Goal: Find specific page/section: Find specific page/section

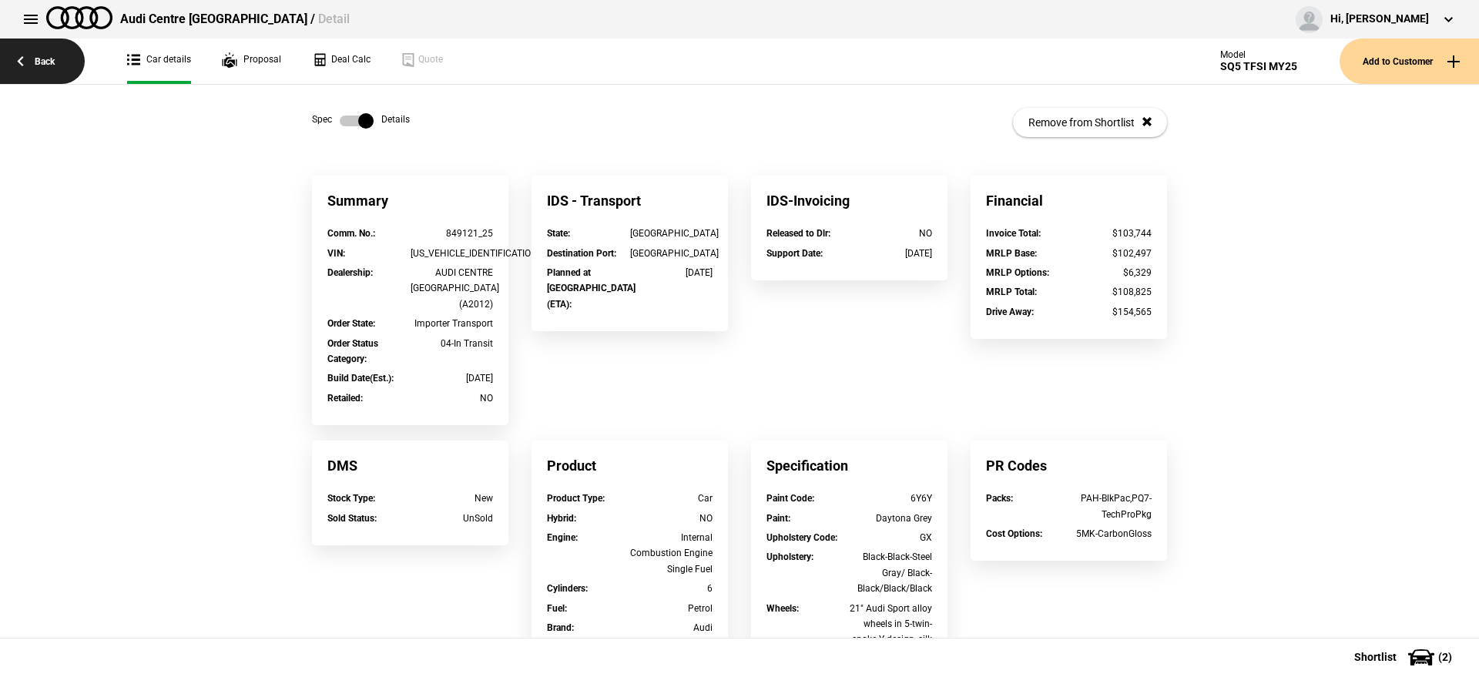
click at [34, 66] on link "Back" at bounding box center [42, 61] width 85 height 45
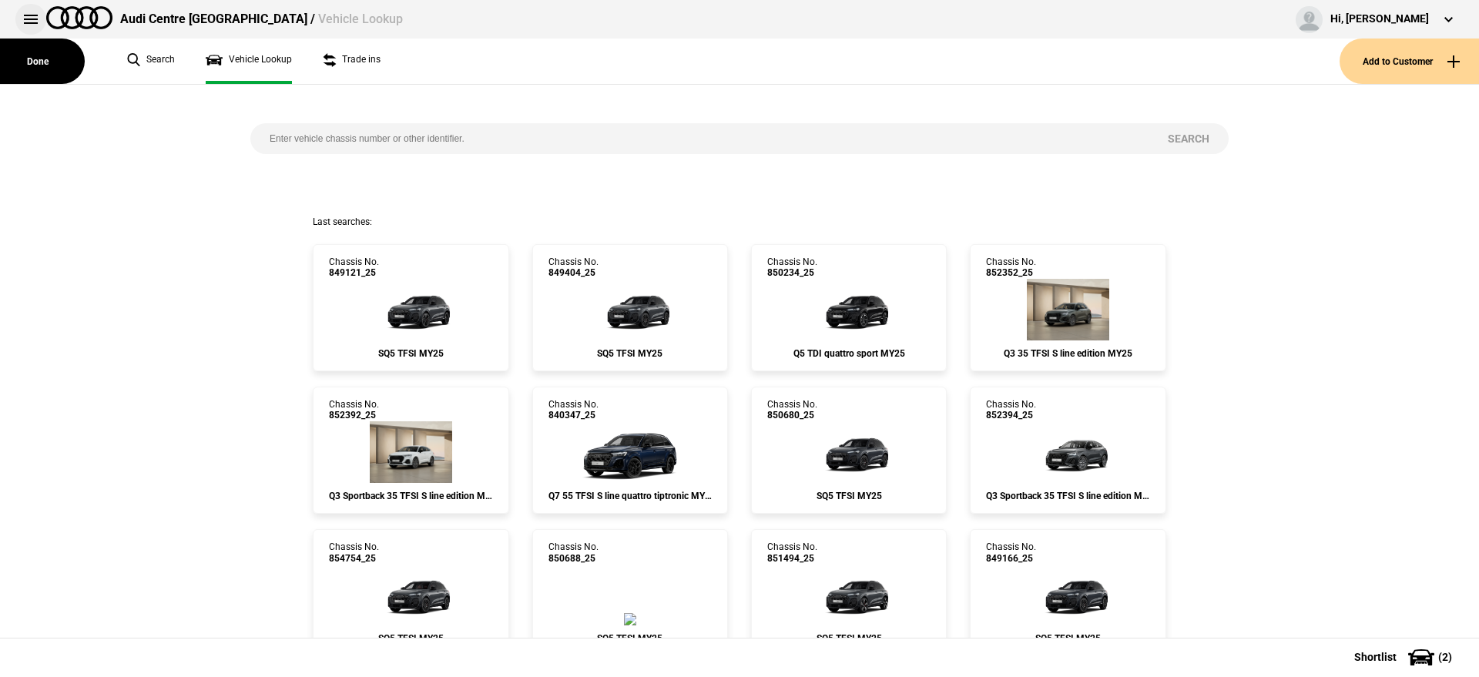
click at [36, 25] on button at bounding box center [30, 19] width 31 height 31
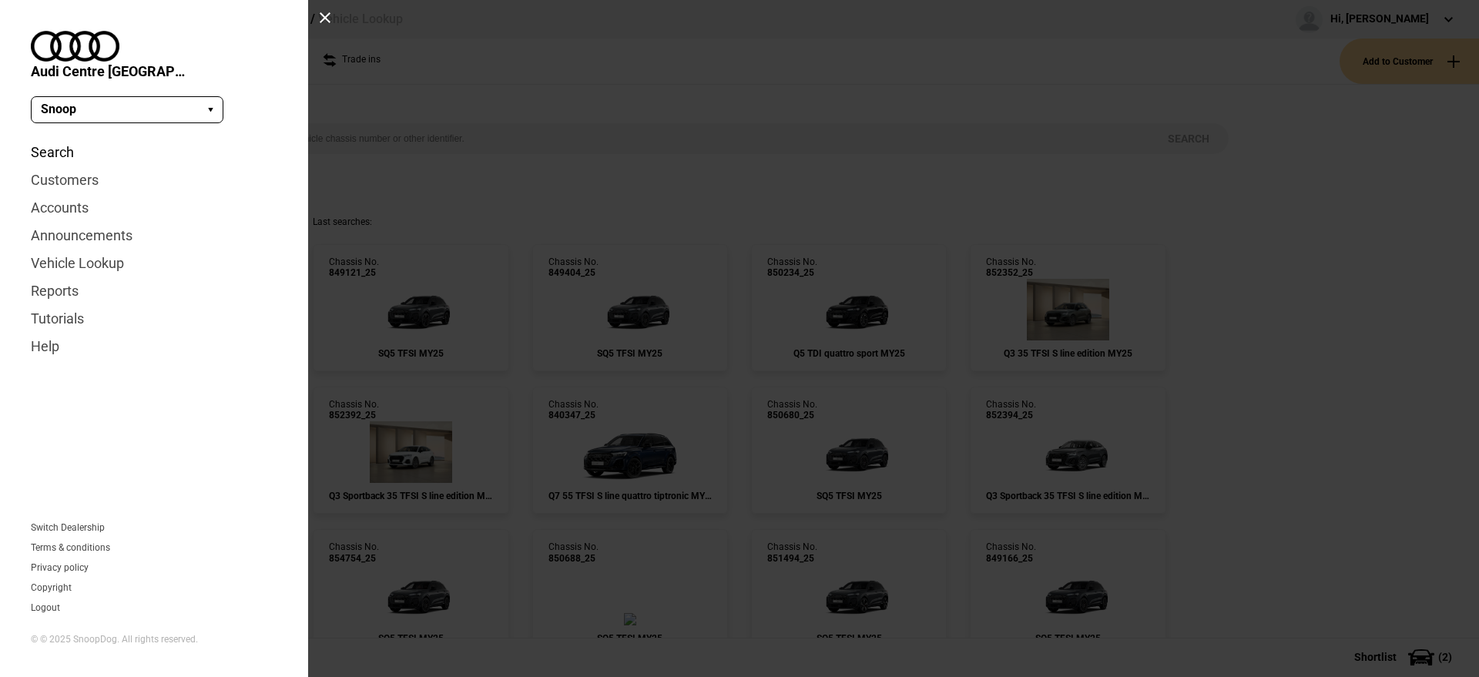
click at [60, 139] on link "Search" at bounding box center [154, 153] width 246 height 28
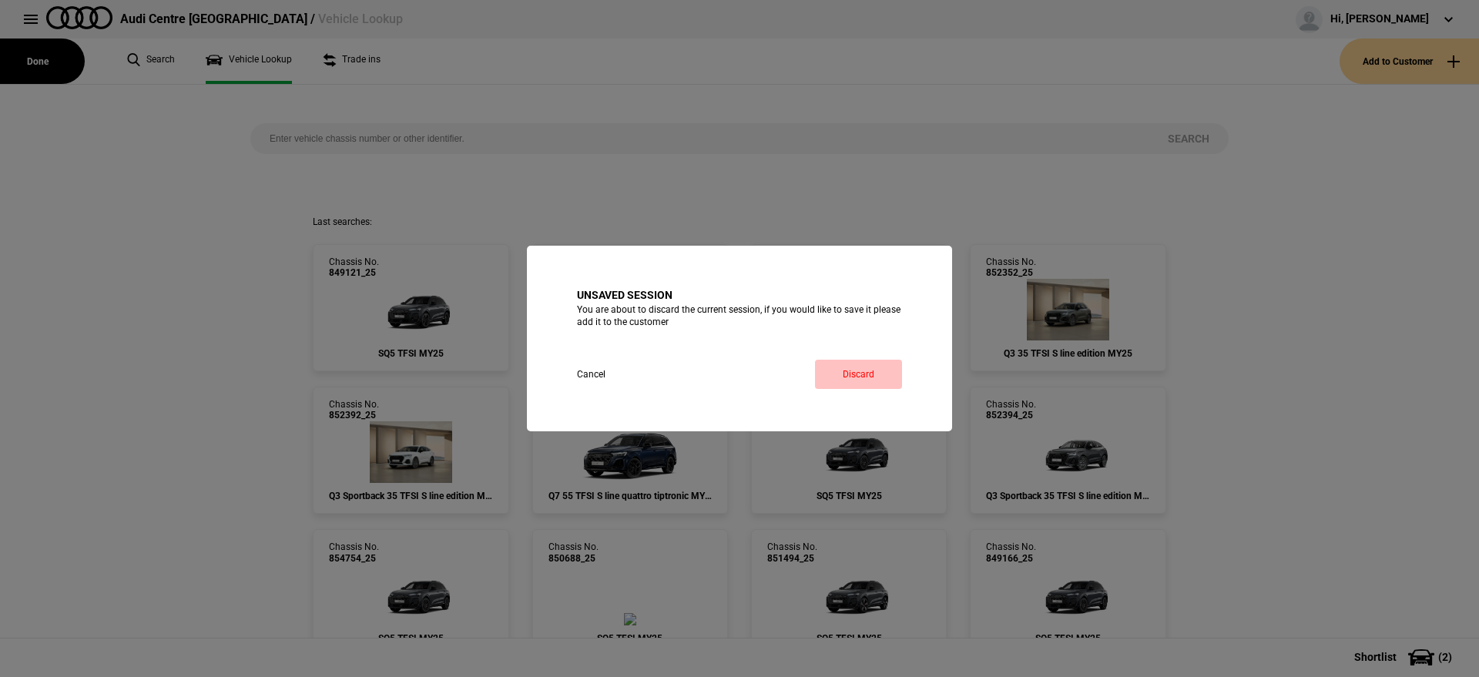
click at [849, 364] on link "Discard" at bounding box center [858, 374] width 87 height 29
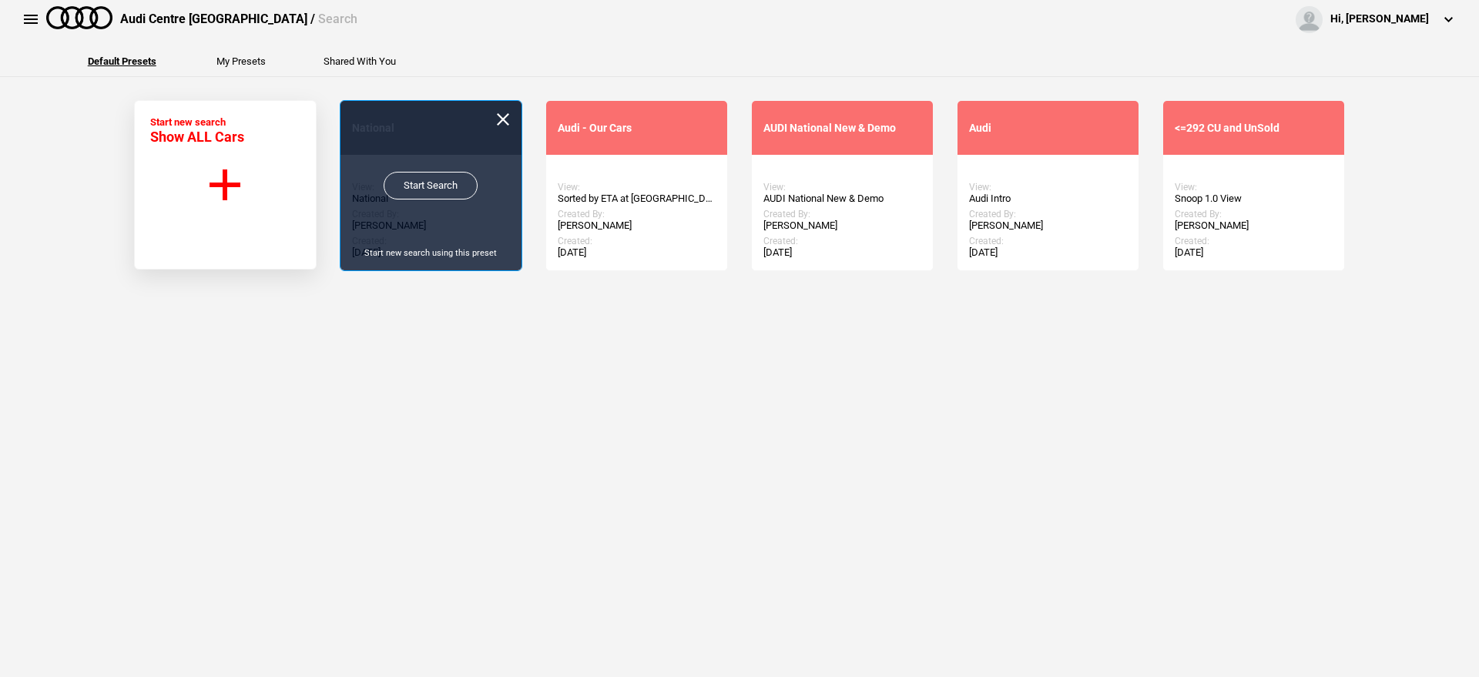
click at [394, 189] on link "Start Search" at bounding box center [431, 186] width 94 height 28
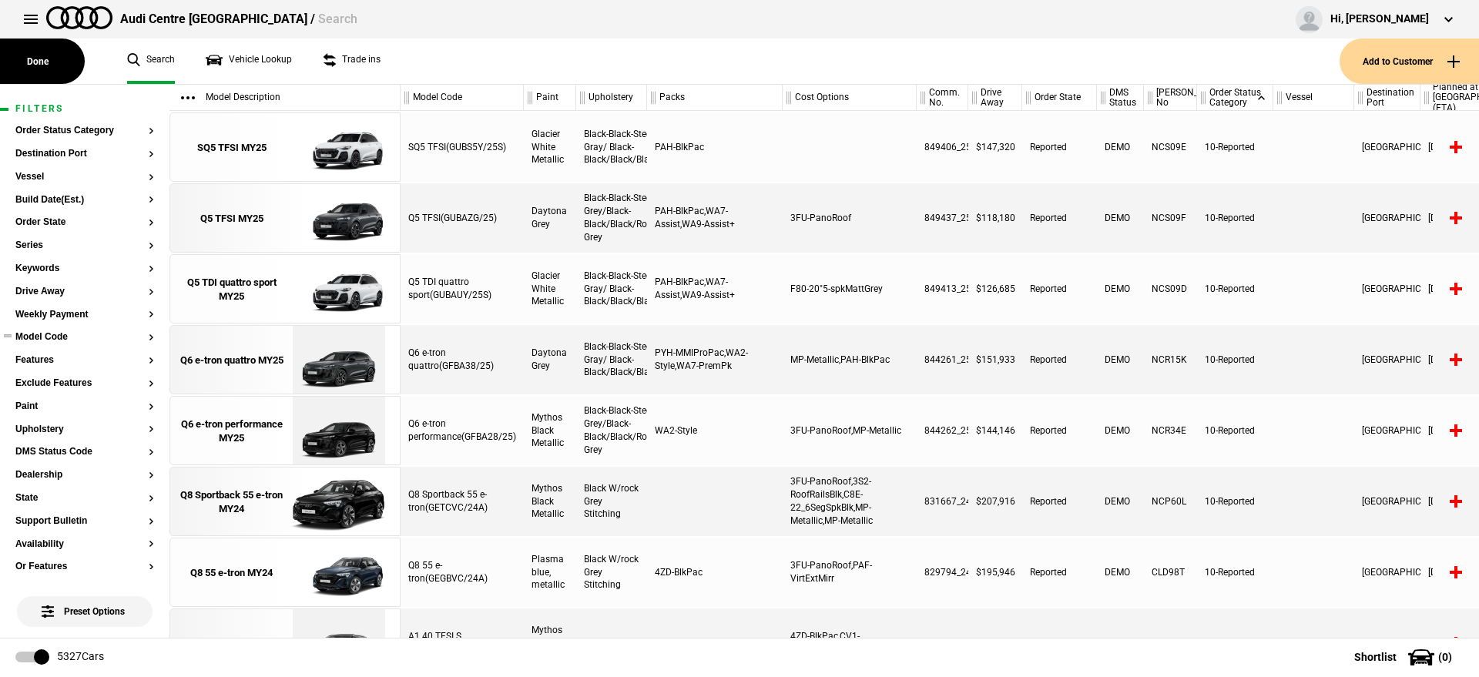
click at [68, 336] on button "Model Code" at bounding box center [84, 337] width 139 height 11
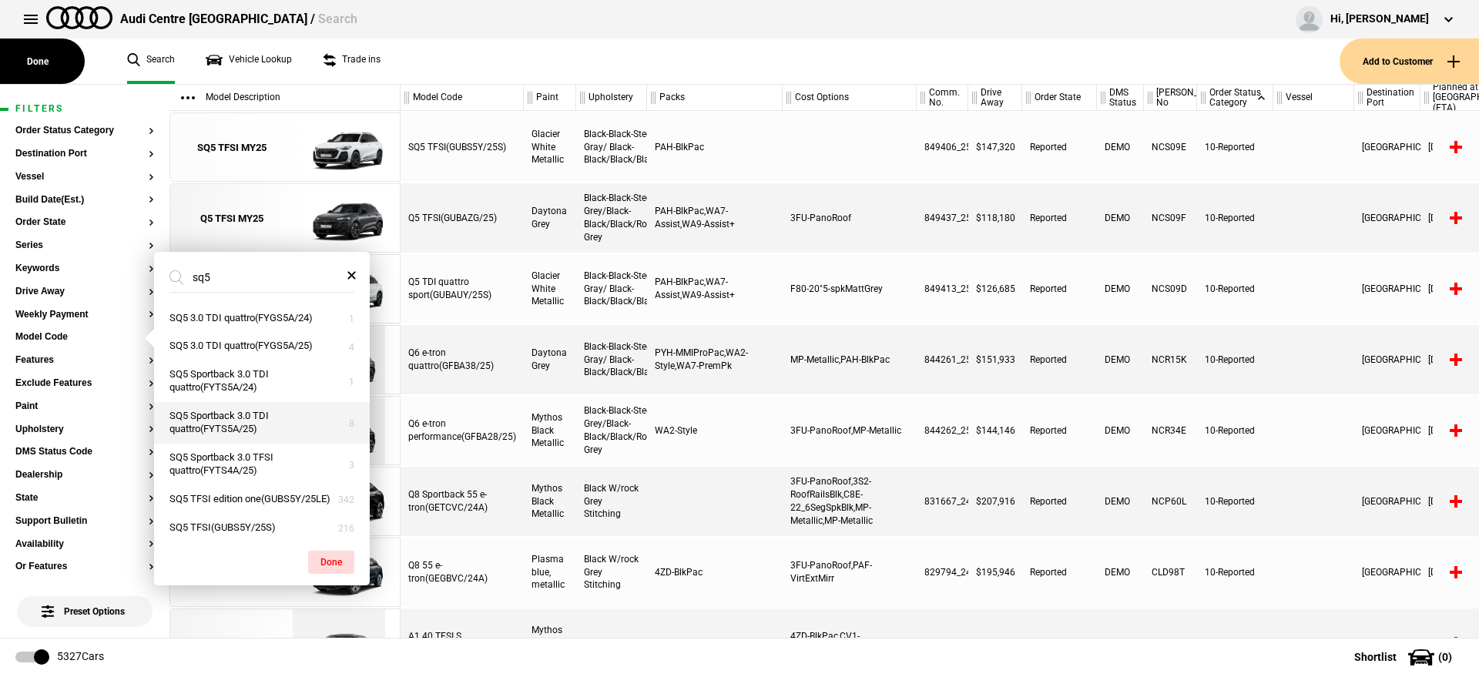
scroll to position [19, 0]
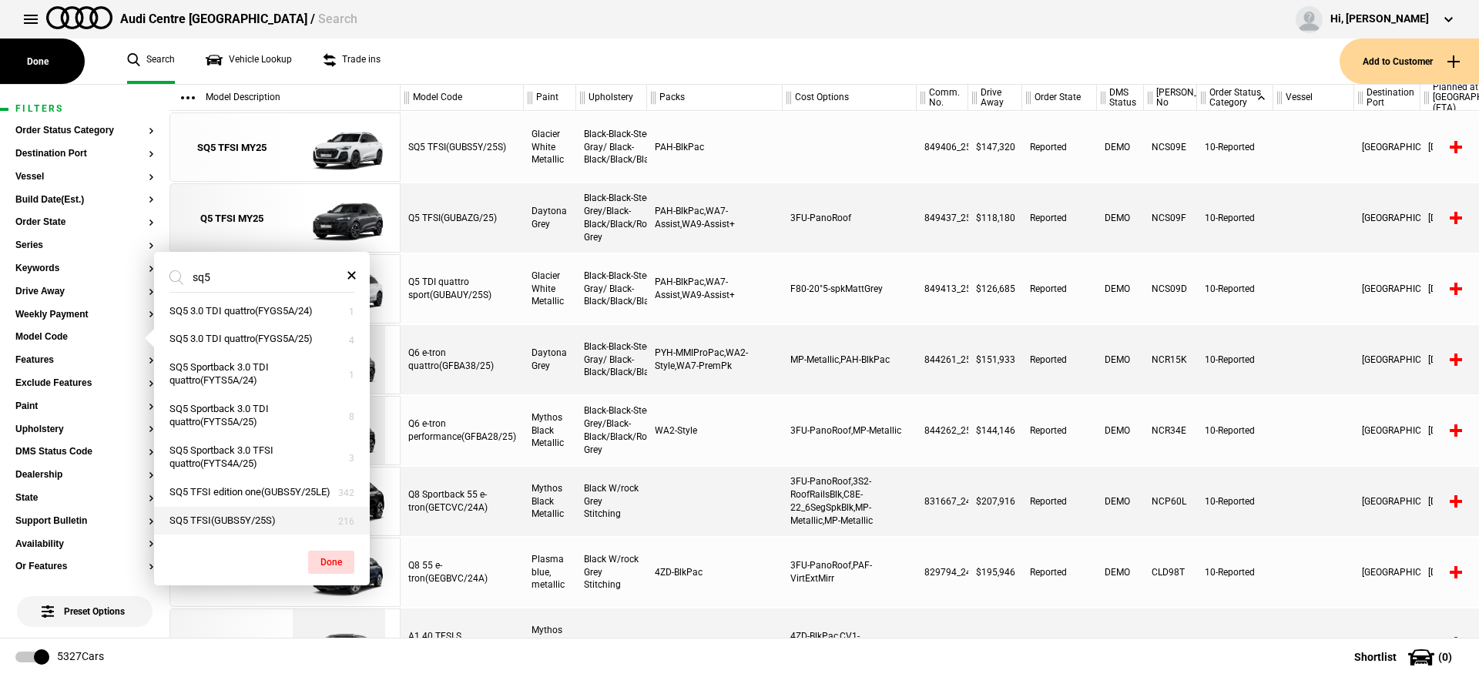
type input "sq5"
click at [271, 519] on button "SQ5 TFSI(GUBS5Y/25S)" at bounding box center [262, 521] width 216 height 29
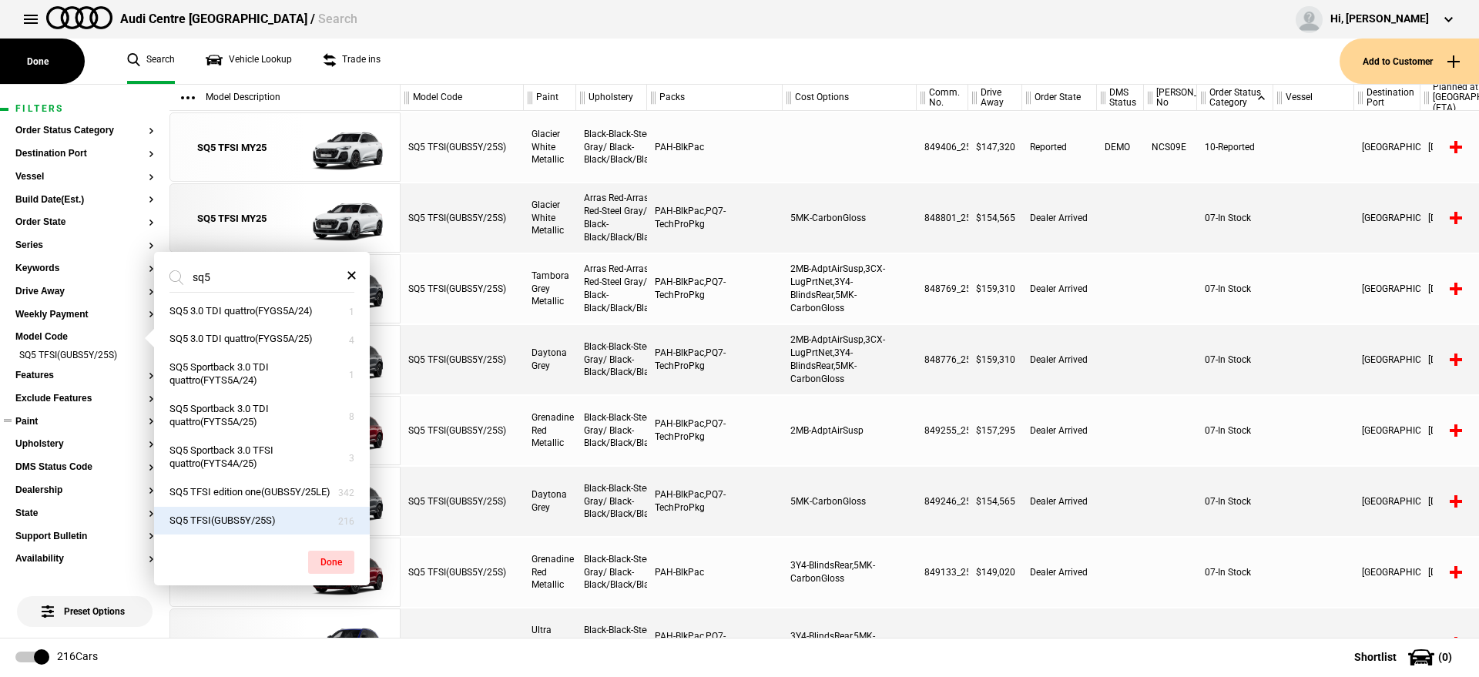
click at [86, 424] on button "Paint" at bounding box center [84, 422] width 139 height 11
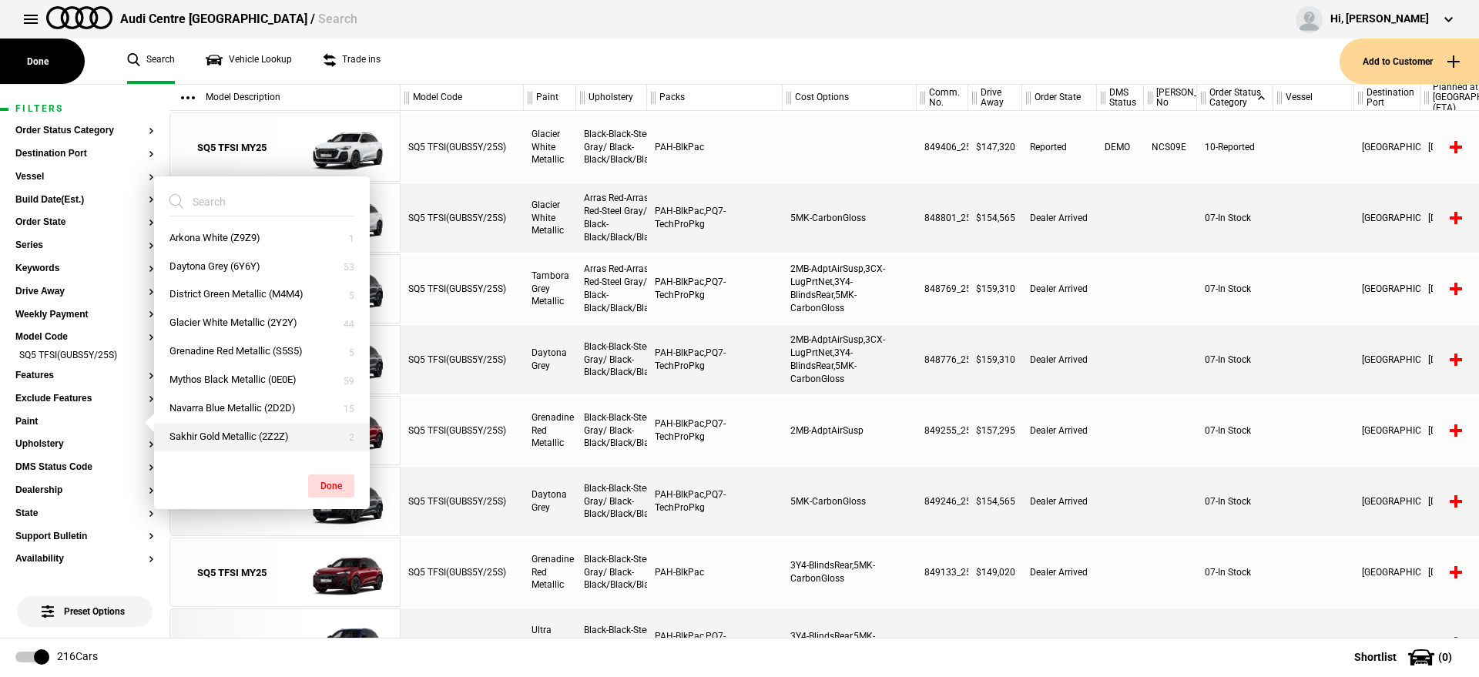
scroll to position [0, 0]
click at [243, 324] on button "Glacier White Metallic (2Y2Y)" at bounding box center [262, 327] width 216 height 29
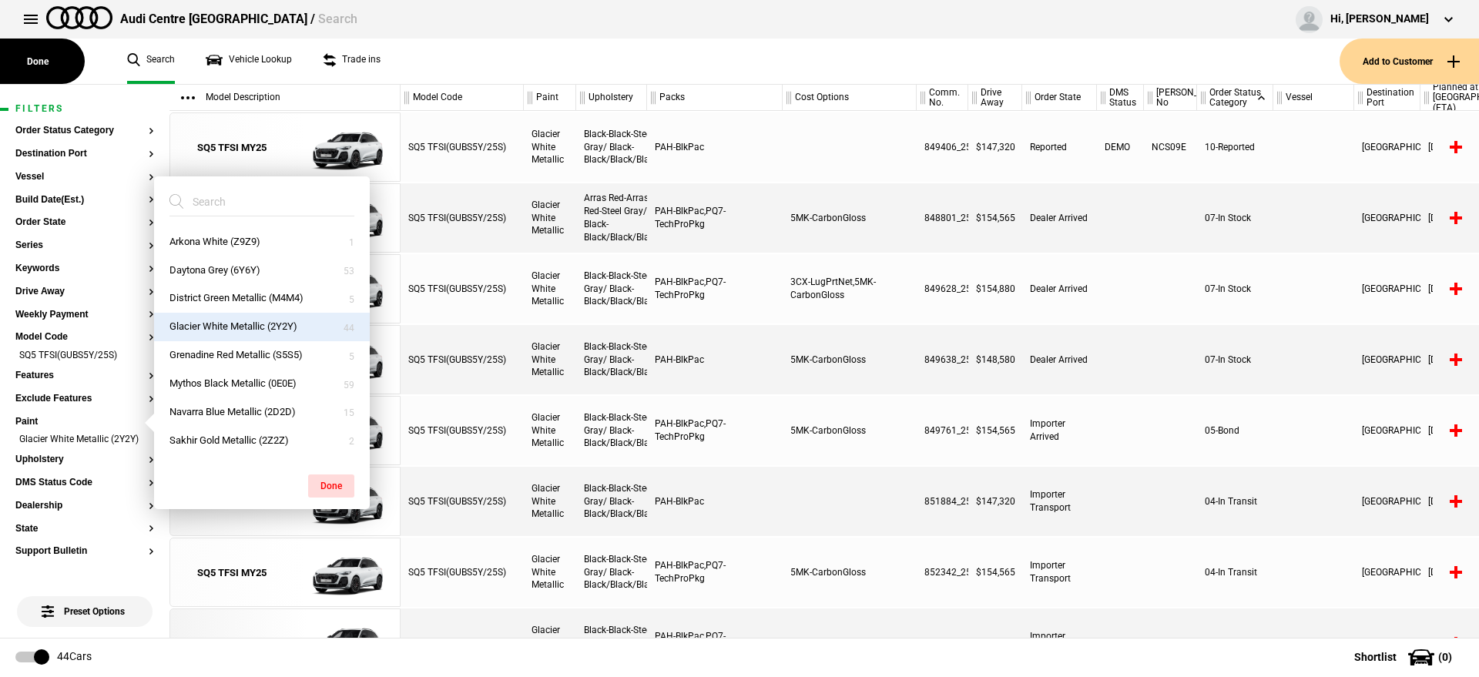
click at [1188, 393] on div at bounding box center [1170, 359] width 53 height 69
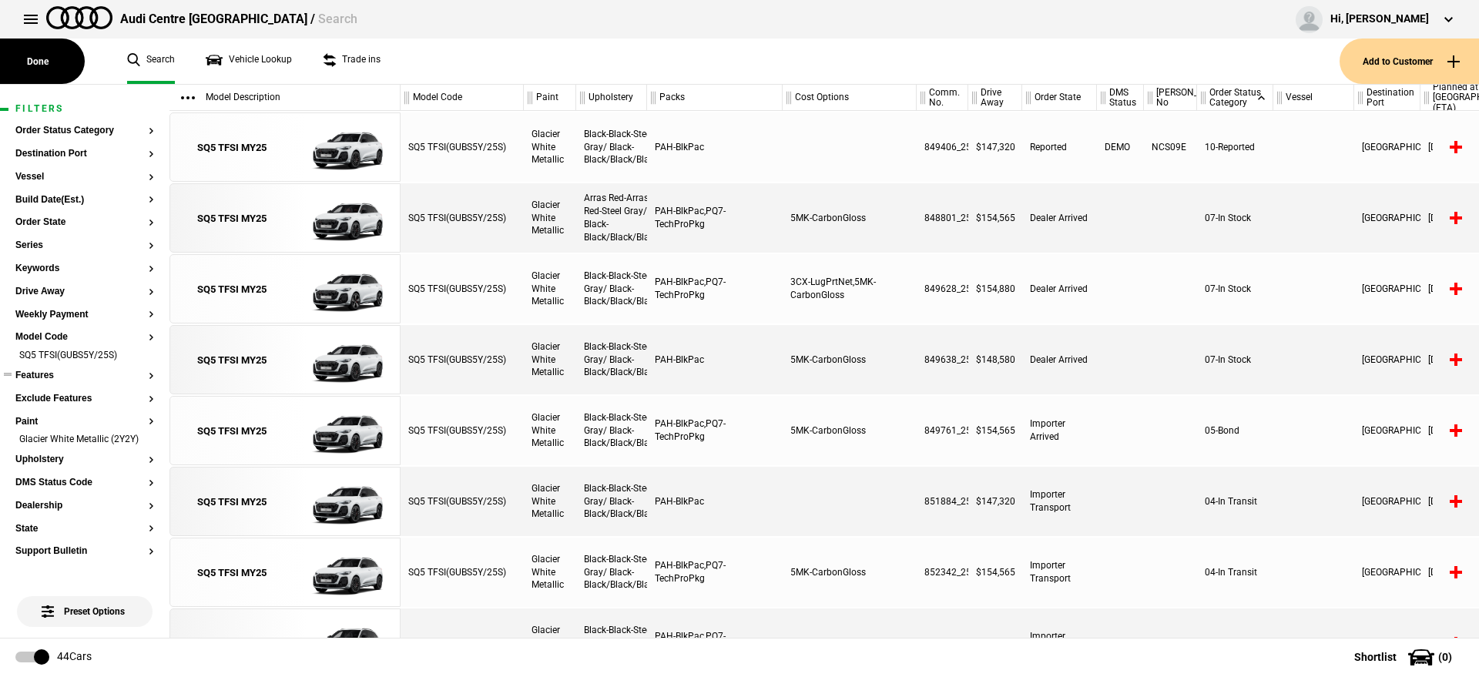
click at [38, 374] on button "Features" at bounding box center [84, 376] width 139 height 11
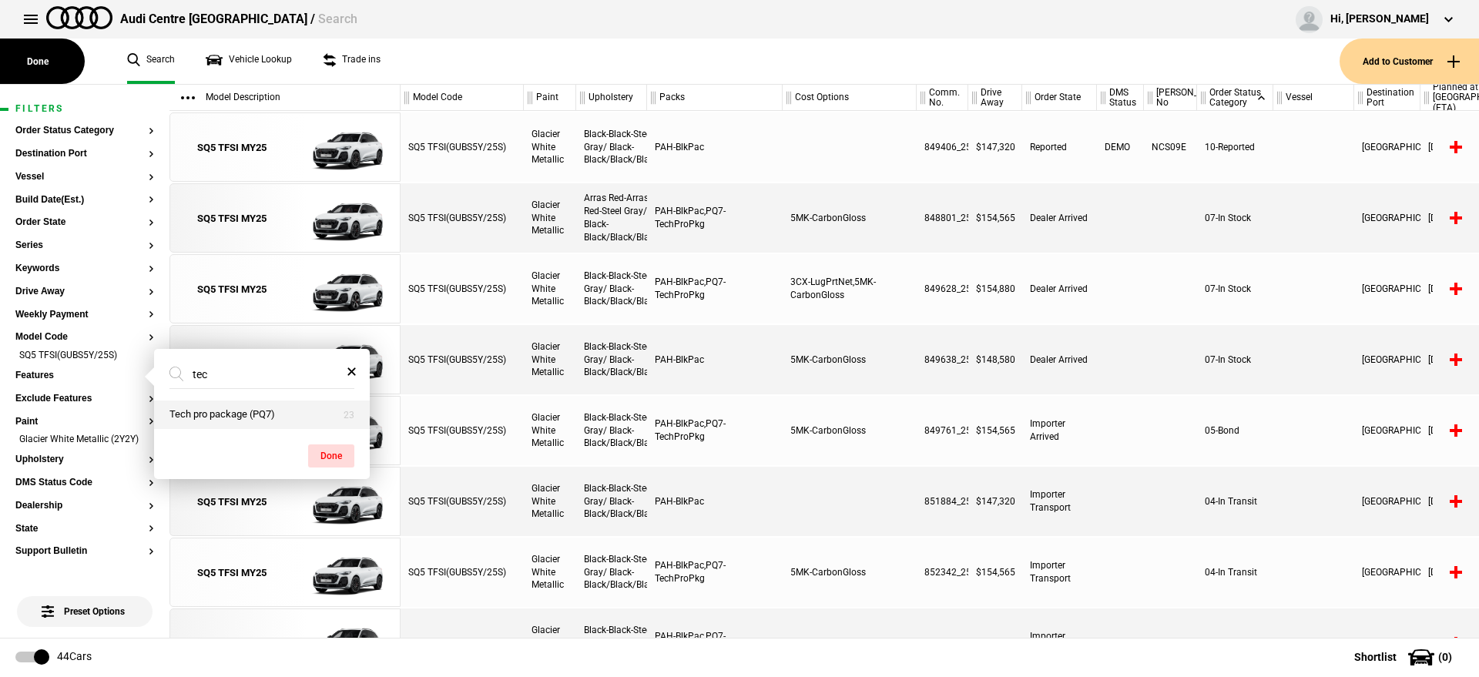
type input "tec"
click at [228, 409] on button "Tech pro package (PQ7)" at bounding box center [262, 415] width 216 height 29
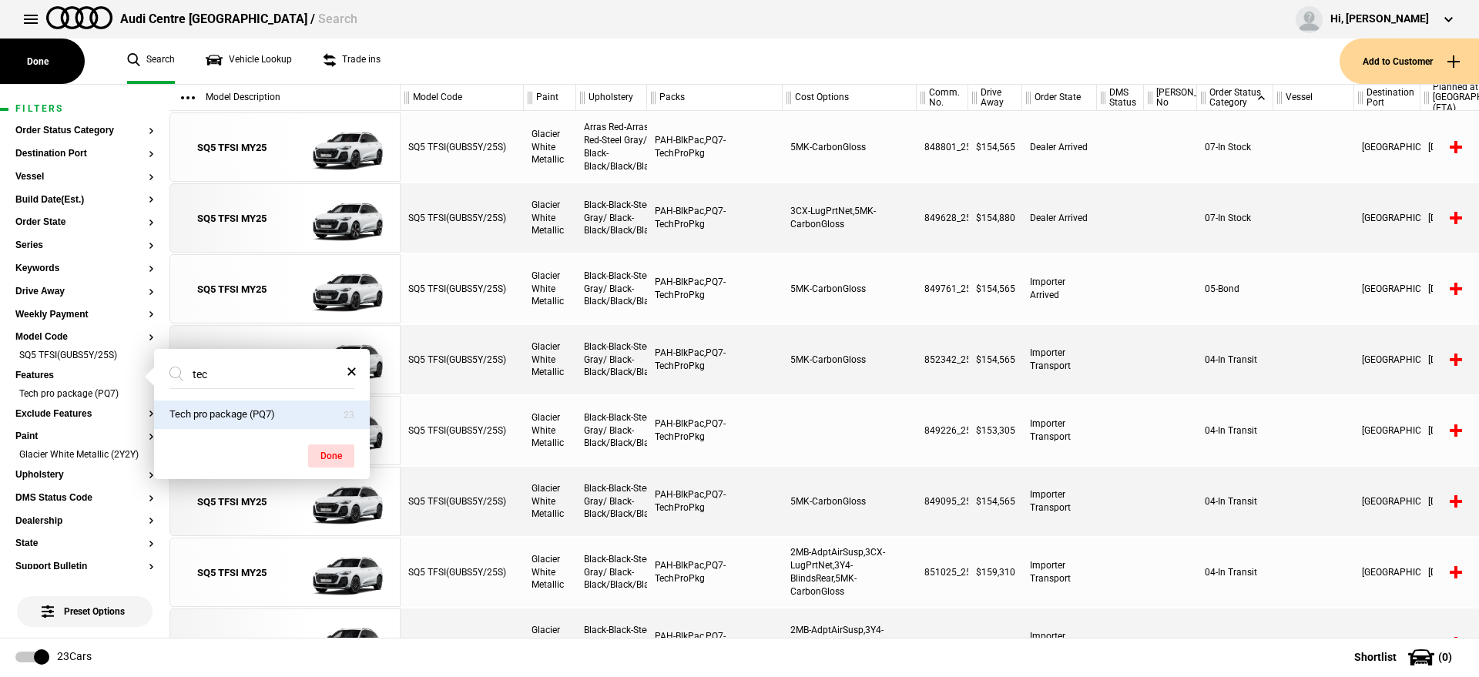
click at [1108, 311] on div at bounding box center [1120, 288] width 47 height 69
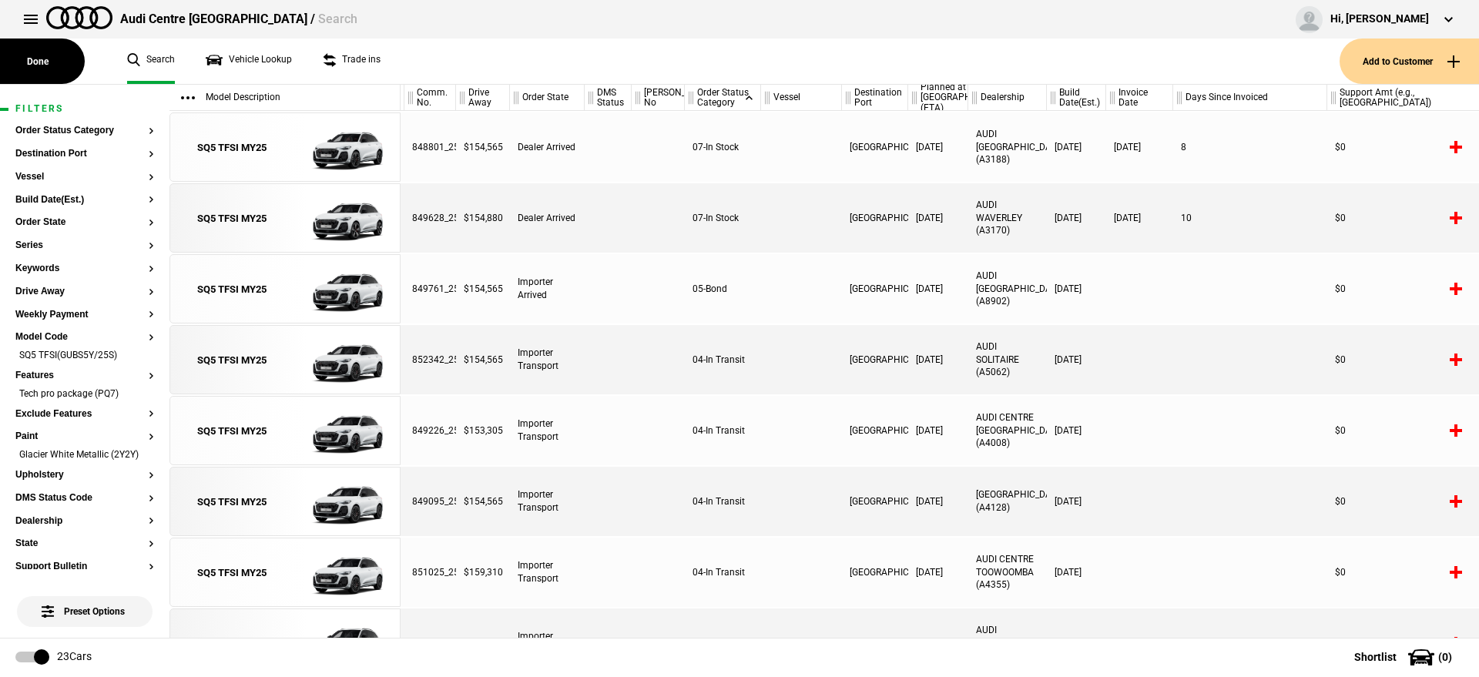
scroll to position [0, 508]
